Goal: Obtain resource: Download file/media

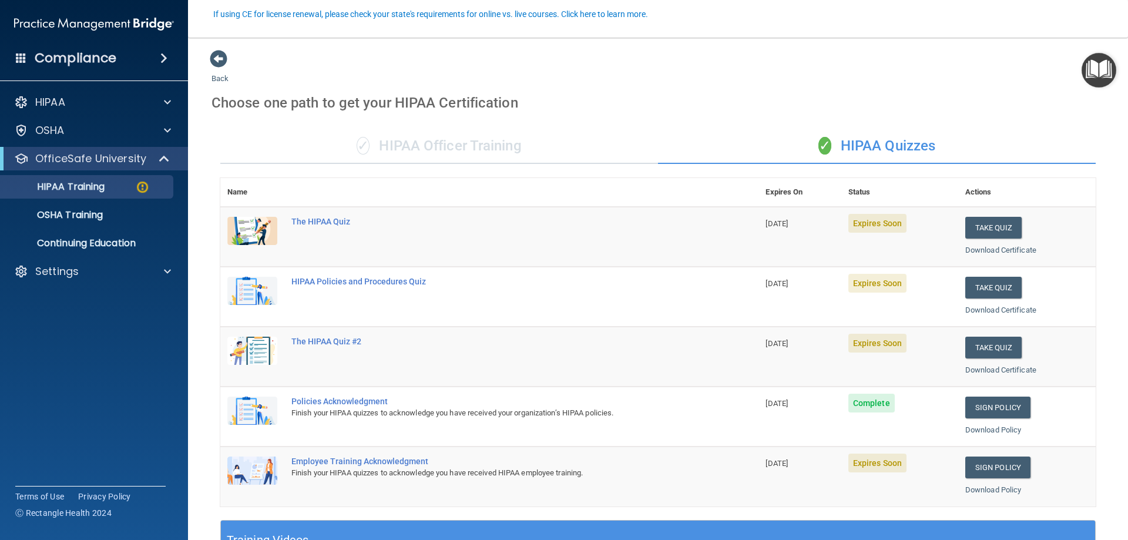
scroll to position [106, 0]
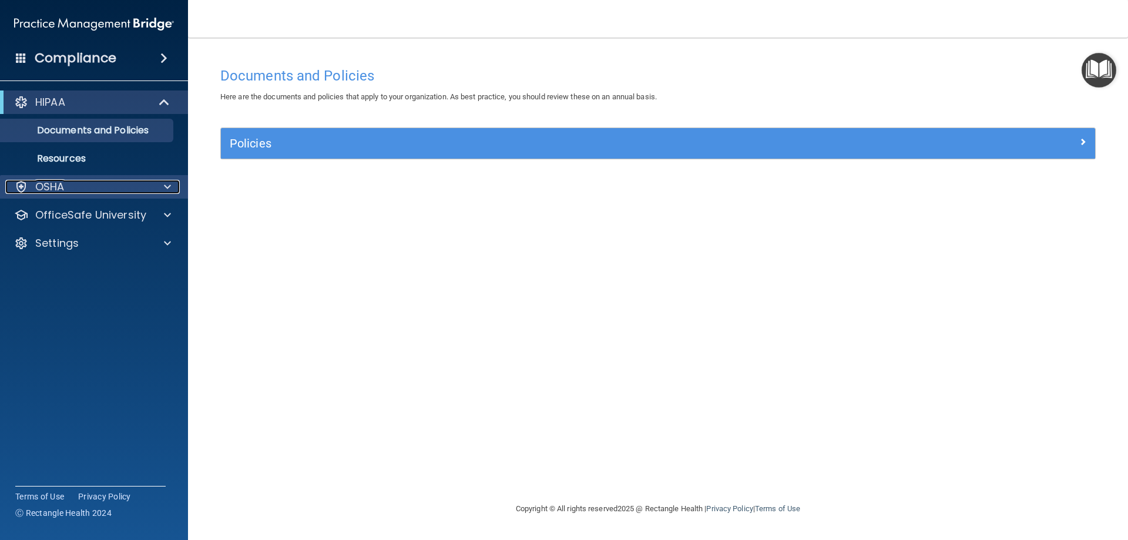
click at [79, 183] on div "OSHA" at bounding box center [78, 187] width 146 height 14
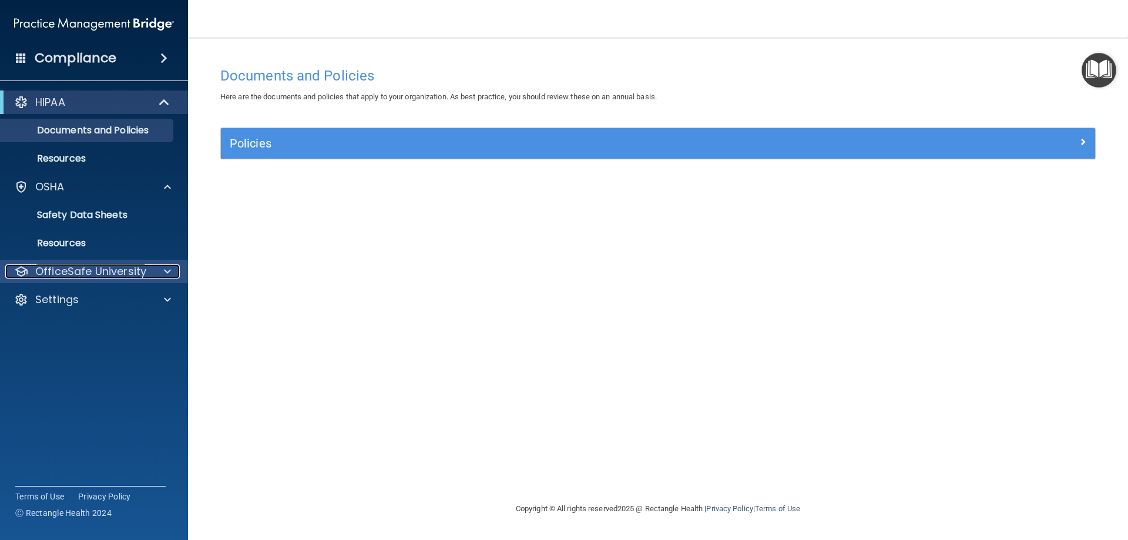
click at [125, 272] on p "OfficeSafe University" at bounding box center [90, 271] width 111 height 14
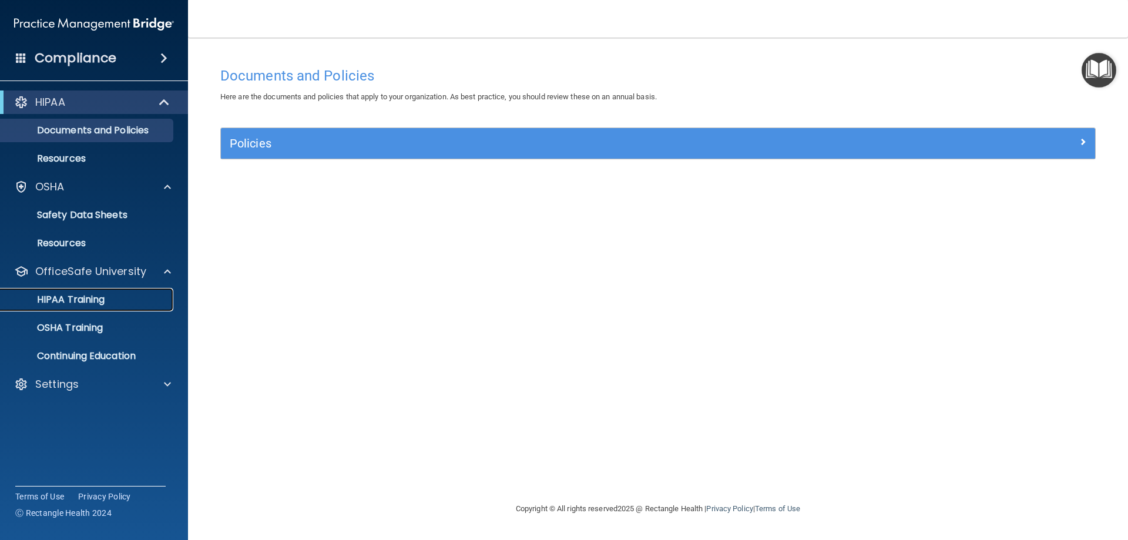
click at [117, 298] on div "HIPAA Training" at bounding box center [88, 300] width 160 height 12
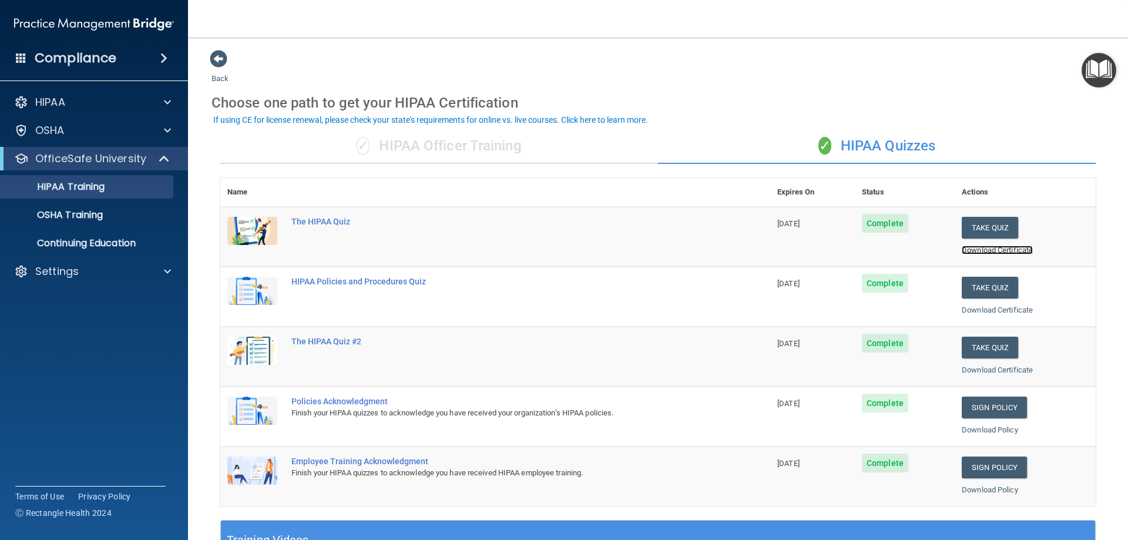
click at [1008, 250] on link "Download Certificate" at bounding box center [997, 250] width 71 height 9
click at [971, 308] on link "Download Certificate" at bounding box center [997, 310] width 71 height 9
click at [969, 369] on link "Download Certificate" at bounding box center [997, 369] width 71 height 9
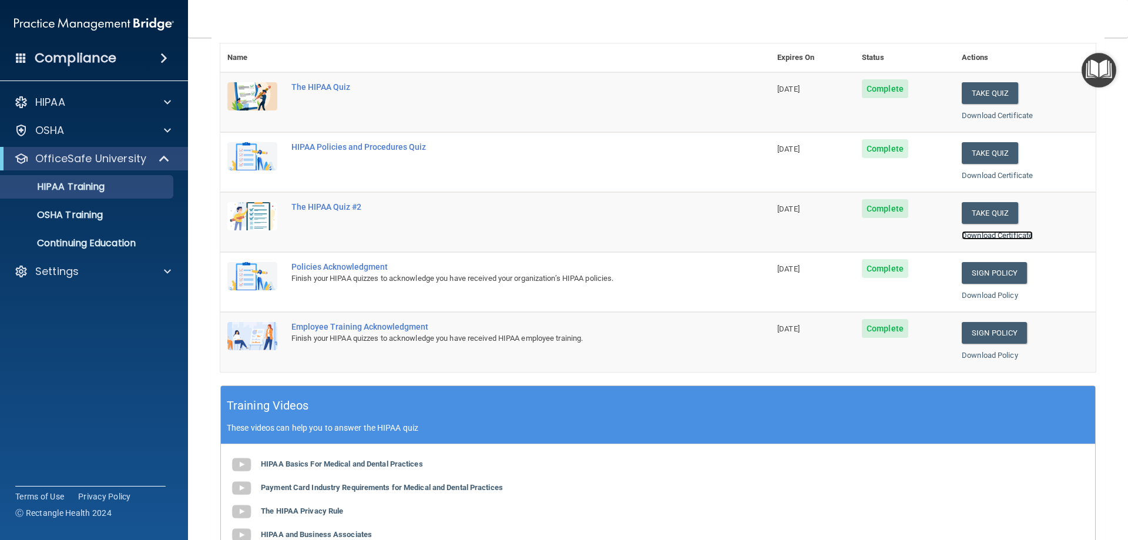
scroll to position [159, 0]
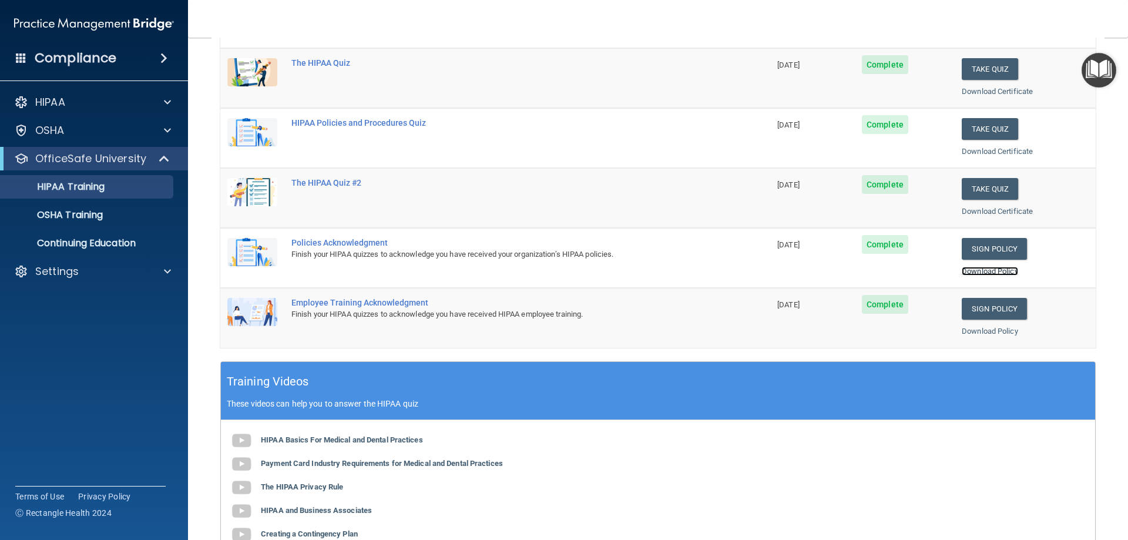
click at [1003, 271] on link "Download Policy" at bounding box center [990, 271] width 56 height 9
click at [995, 333] on link "Download Policy" at bounding box center [990, 331] width 56 height 9
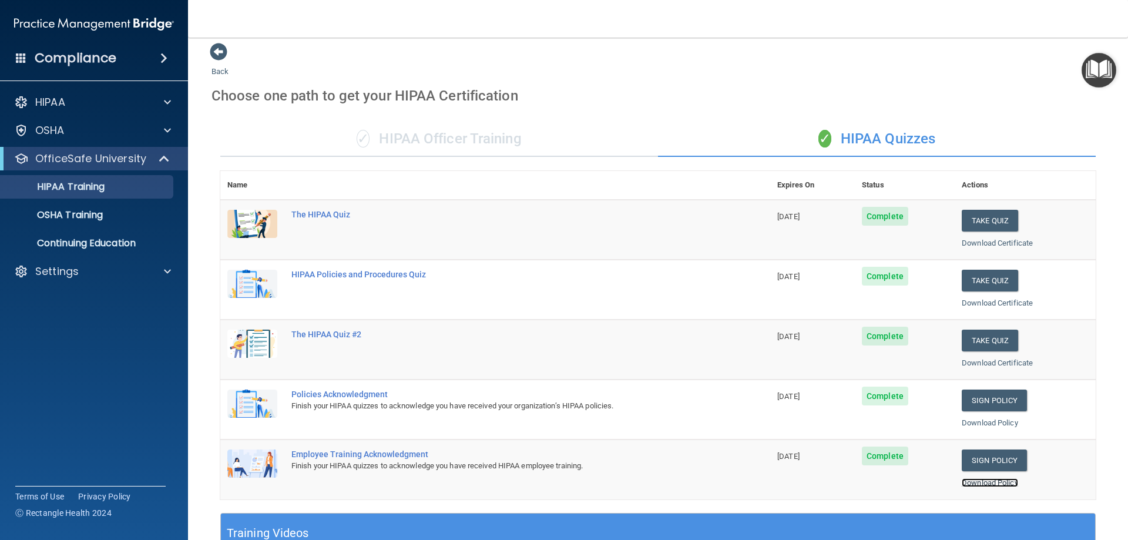
scroll to position [0, 0]
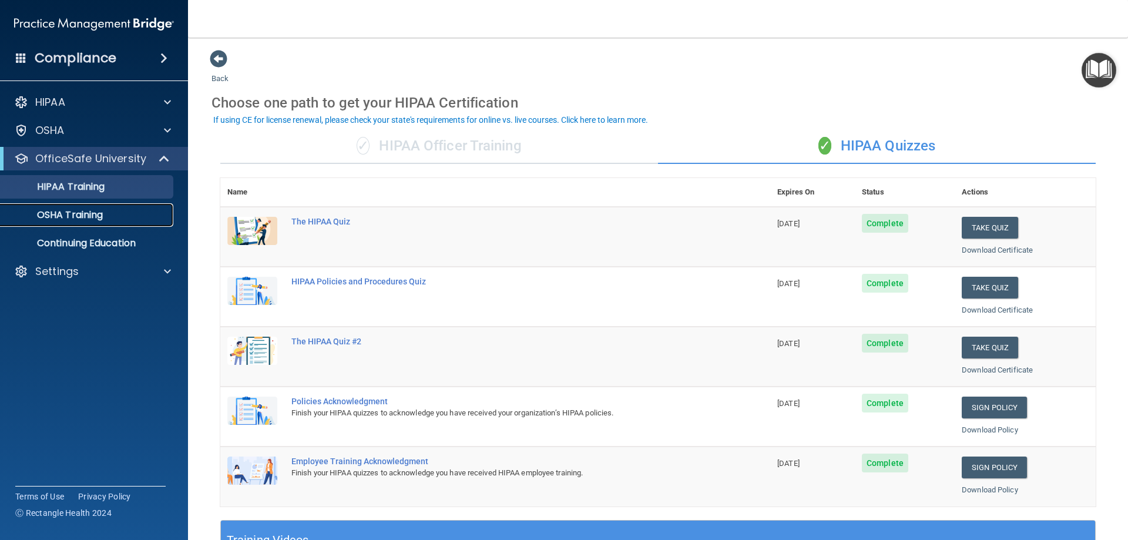
click at [86, 209] on p "OSHA Training" at bounding box center [55, 215] width 95 height 12
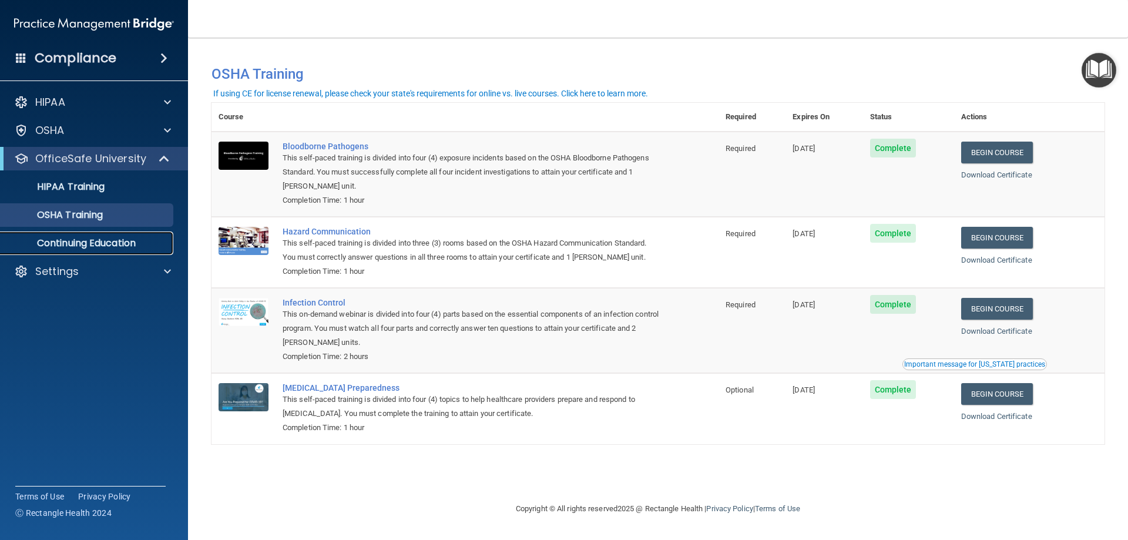
click at [69, 238] on p "Continuing Education" at bounding box center [88, 243] width 160 height 12
